Goal: Information Seeking & Learning: Learn about a topic

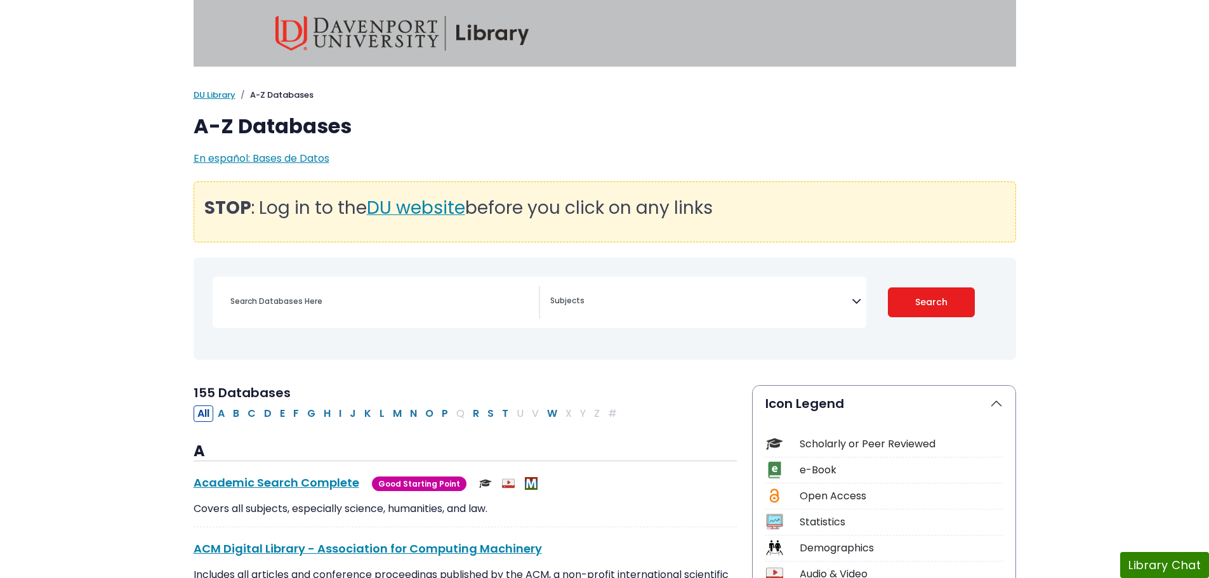
select select "Database Subject Filter"
click at [271, 155] on span "En español: Bases de Datos" at bounding box center [262, 158] width 136 height 15
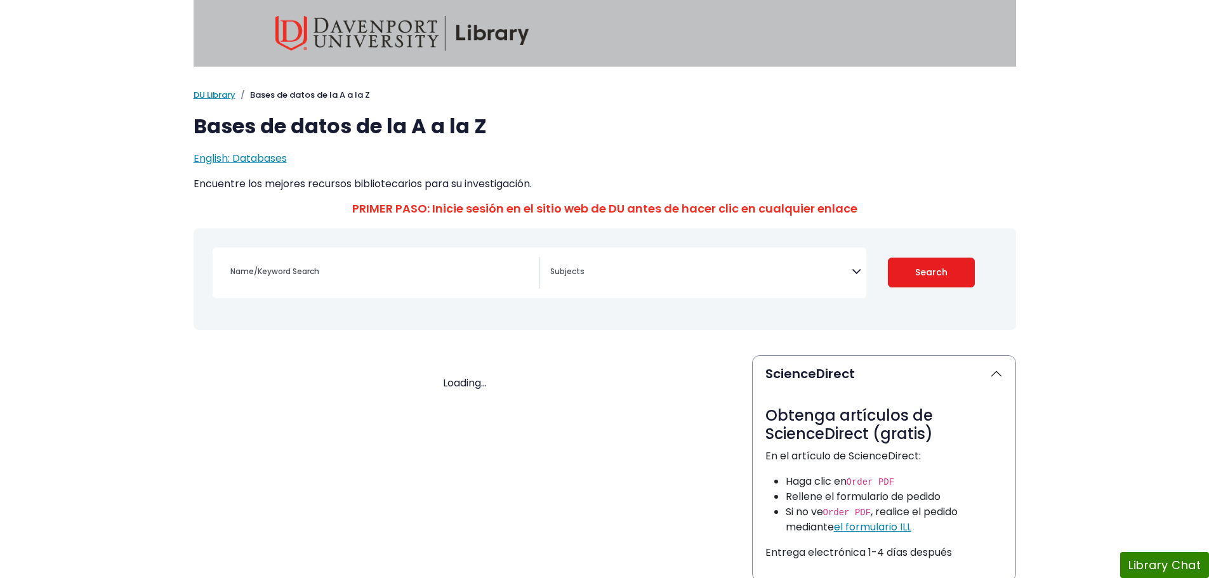
select select "Database Subject Filter"
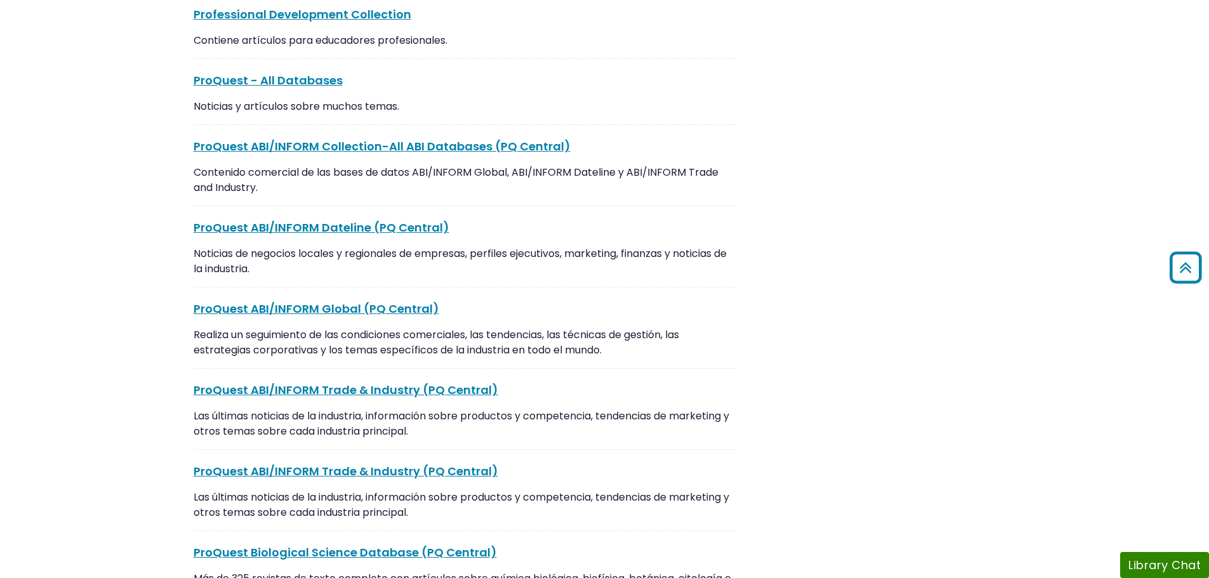
scroll to position [8692, 0]
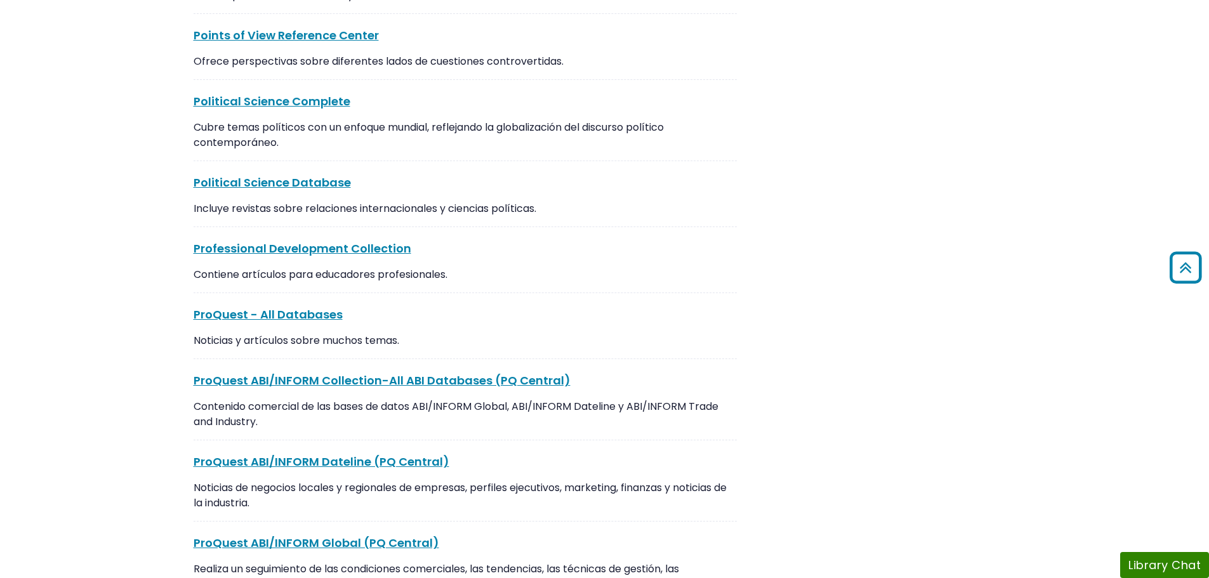
click at [271, 348] on p "Noticias y artículos sobre muchos temas." at bounding box center [465, 340] width 543 height 15
click at [412, 348] on p "Noticias y artículos sobre muchos temas." at bounding box center [465, 340] width 543 height 15
click at [385, 348] on p "Noticias y artículos sobre muchos temas." at bounding box center [465, 340] width 543 height 15
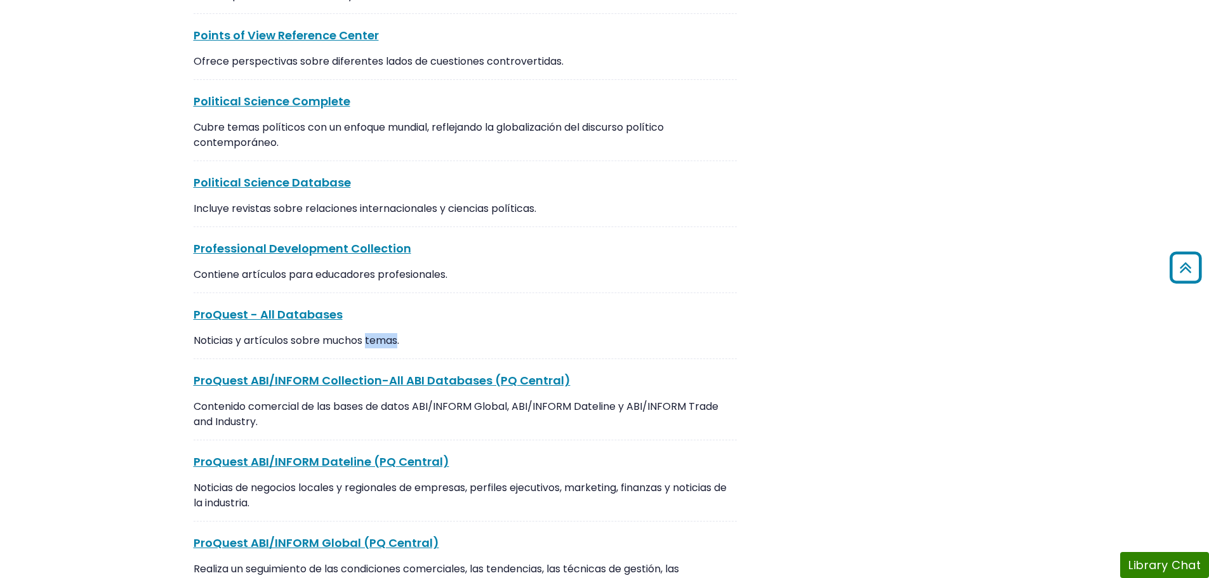
click at [385, 348] on p "Noticias y artículos sobre muchos temas." at bounding box center [465, 340] width 543 height 15
copy div "Noticias y artículos sobre muchos temas. View More"
